Goal: Task Accomplishment & Management: Manage account settings

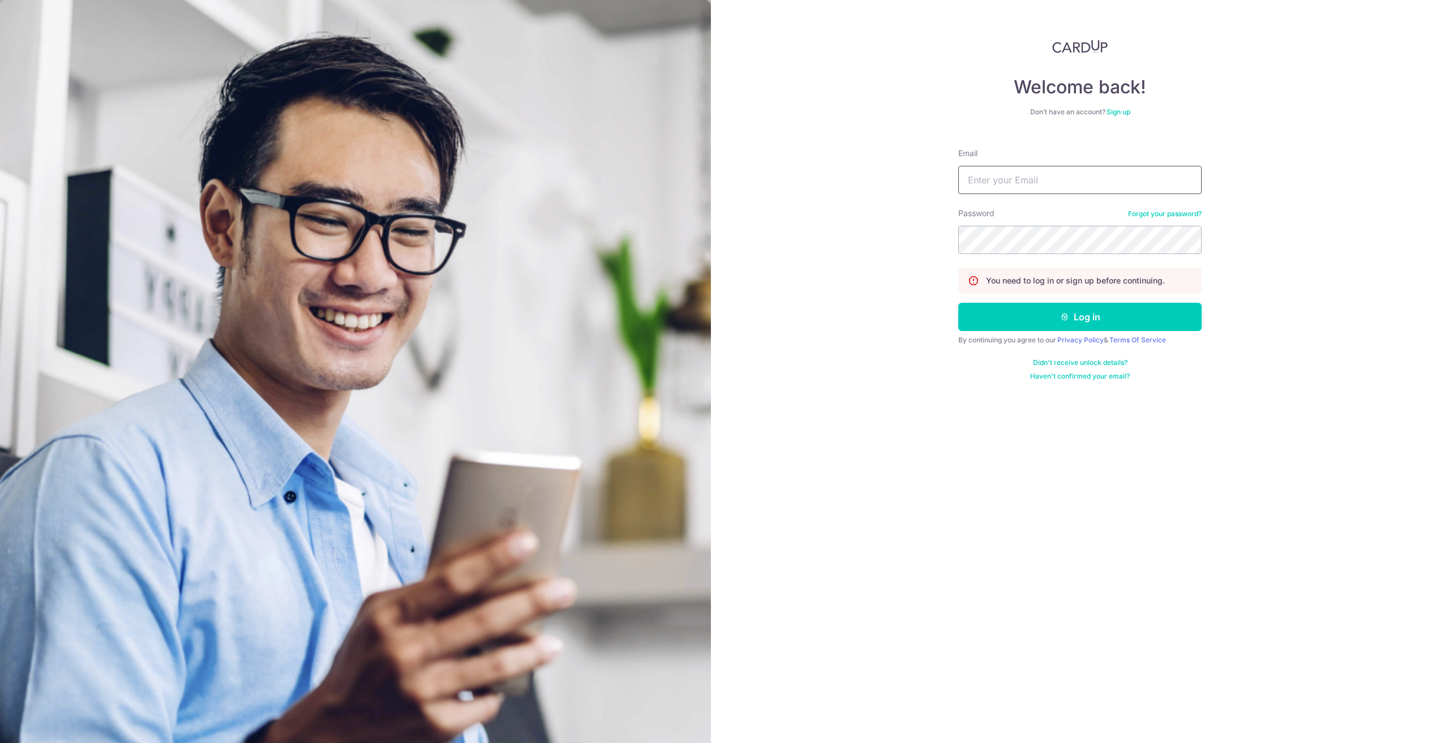
click at [987, 173] on input "Email" at bounding box center [1079, 180] width 243 height 28
type input "[PERSON_NAME][EMAIL_ADDRESS][DOMAIN_NAME]"
click at [1084, 314] on button "Log in" at bounding box center [1079, 317] width 243 height 28
